Goal: Task Accomplishment & Management: Use online tool/utility

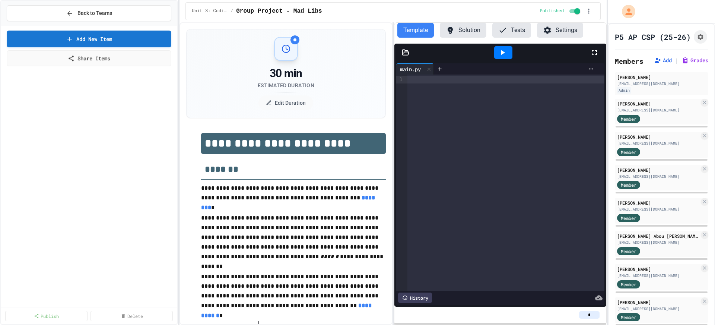
scroll to position [817, 0]
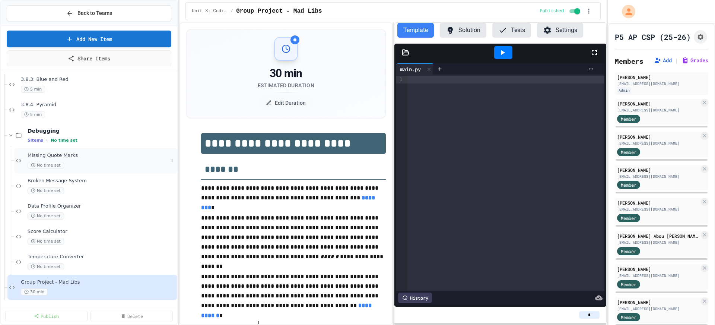
click at [38, 159] on div "Missing Quote Marks No time set" at bounding box center [98, 160] width 141 height 16
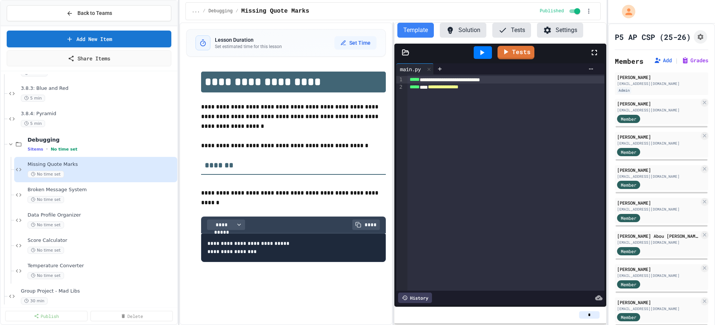
click at [481, 59] on div at bounding box center [483, 52] width 26 height 20
click at [480, 46] on div at bounding box center [483, 52] width 18 height 13
